Goal: Information Seeking & Learning: Learn about a topic

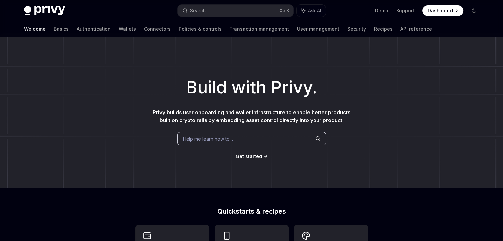
click at [256, 159] on link "Get started" at bounding box center [249, 156] width 26 height 7
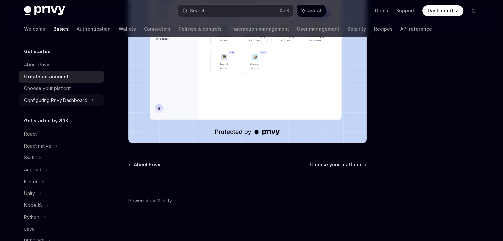
click at [80, 101] on div "Configuring Privy Dashboard" at bounding box center [55, 100] width 63 height 8
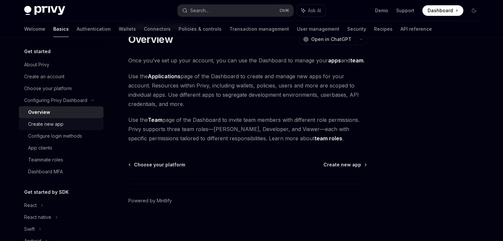
click at [77, 121] on div "Create new app" at bounding box center [63, 124] width 71 height 8
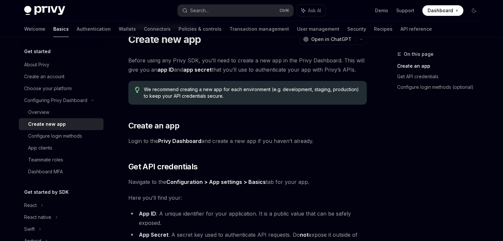
click at [41, 52] on h5 "Get started" at bounding box center [37, 52] width 26 height 8
click at [53, 29] on link "Basics" at bounding box center [61, 29] width 16 height 16
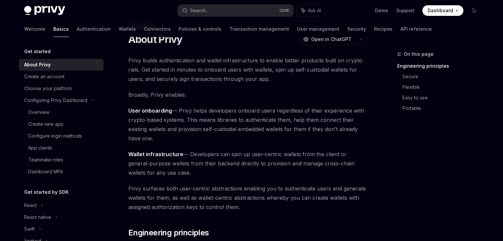
click at [45, 10] on img at bounding box center [44, 10] width 41 height 9
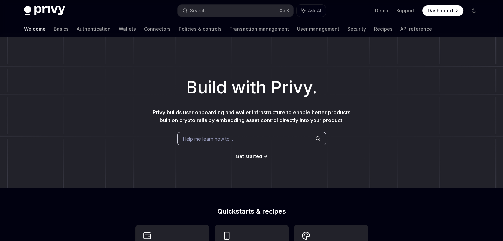
click at [240, 152] on div "Build with Privy. Privy builds user onboarding and wallet infrastructure to ena…" at bounding box center [251, 112] width 503 height 151
click at [246, 155] on span "Get started" at bounding box center [249, 157] width 26 height 6
type textarea "*"
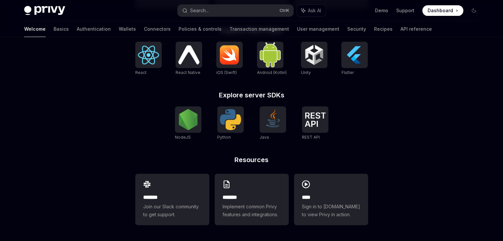
scroll to position [284, 0]
click at [151, 66] on div at bounding box center [148, 55] width 26 height 26
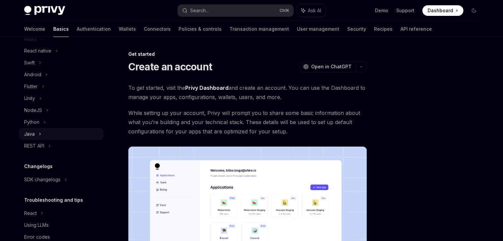
scroll to position [44, 0]
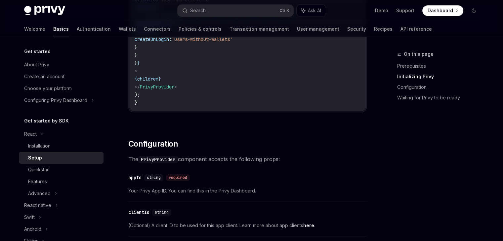
scroll to position [331, 0]
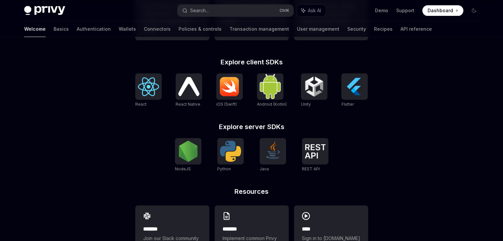
scroll to position [251, 0]
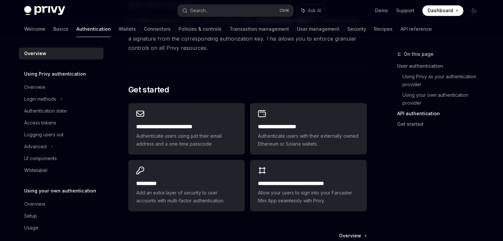
scroll to position [431, 0]
